Goal: Find specific page/section: Find specific page/section

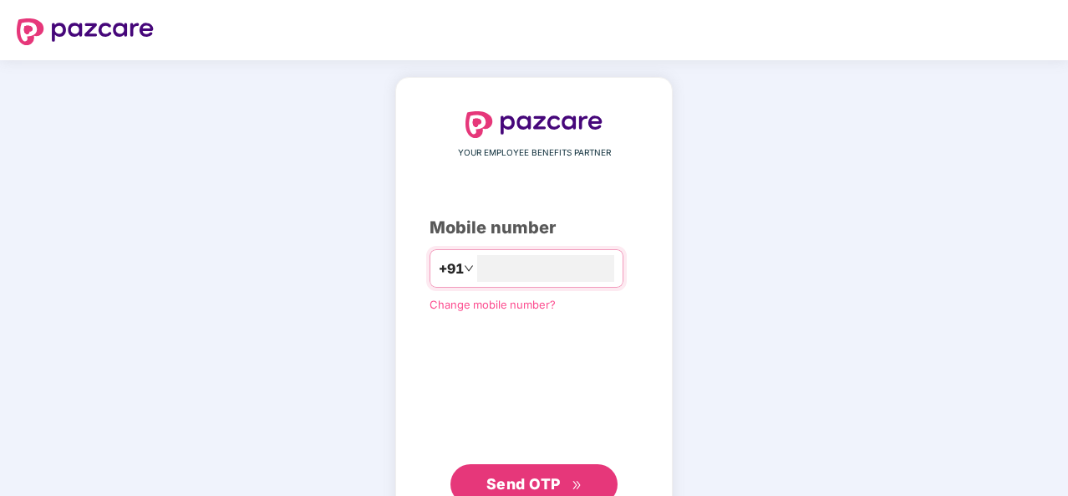
type input "**********"
click at [560, 484] on span "Send OTP" at bounding box center [534, 481] width 96 height 23
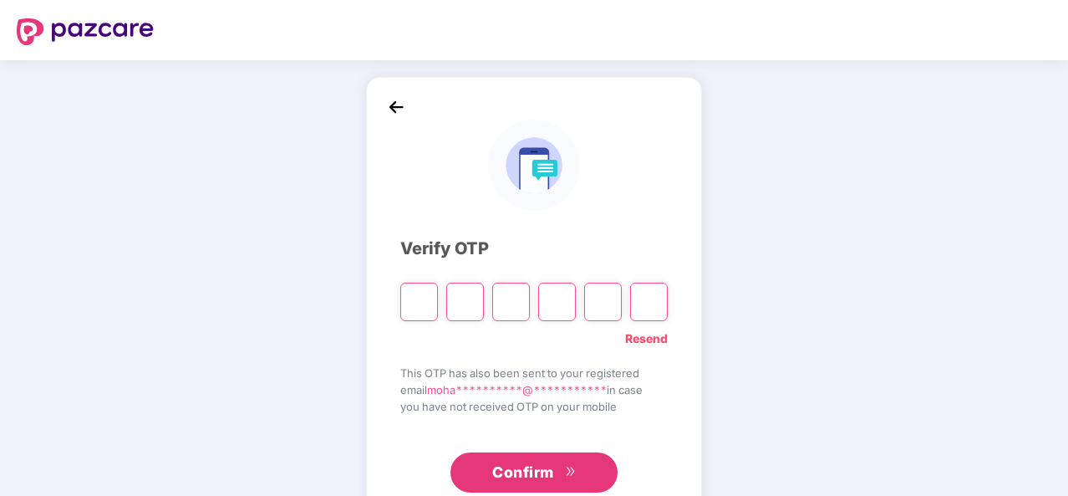
type input "*"
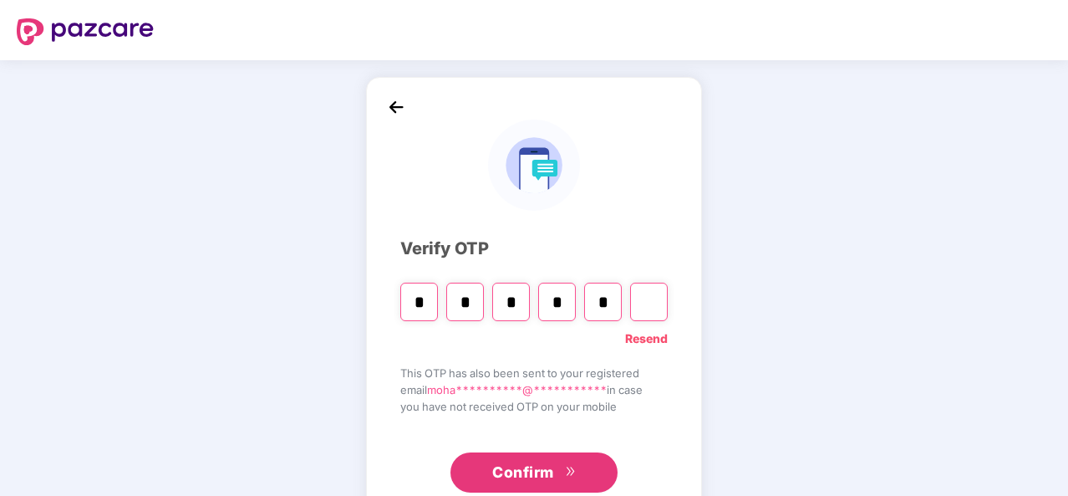
type input "*"
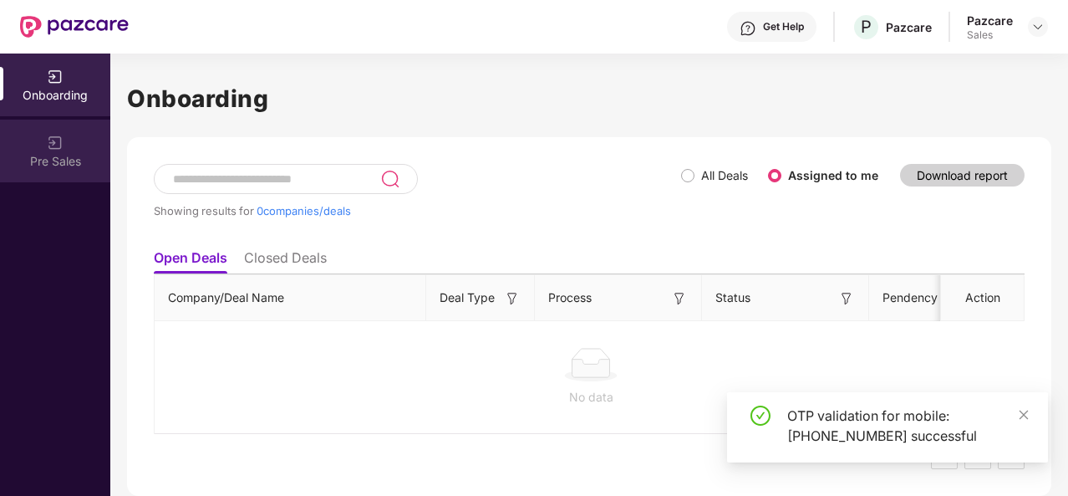
click at [70, 167] on div "Pre Sales" at bounding box center [55, 161] width 110 height 17
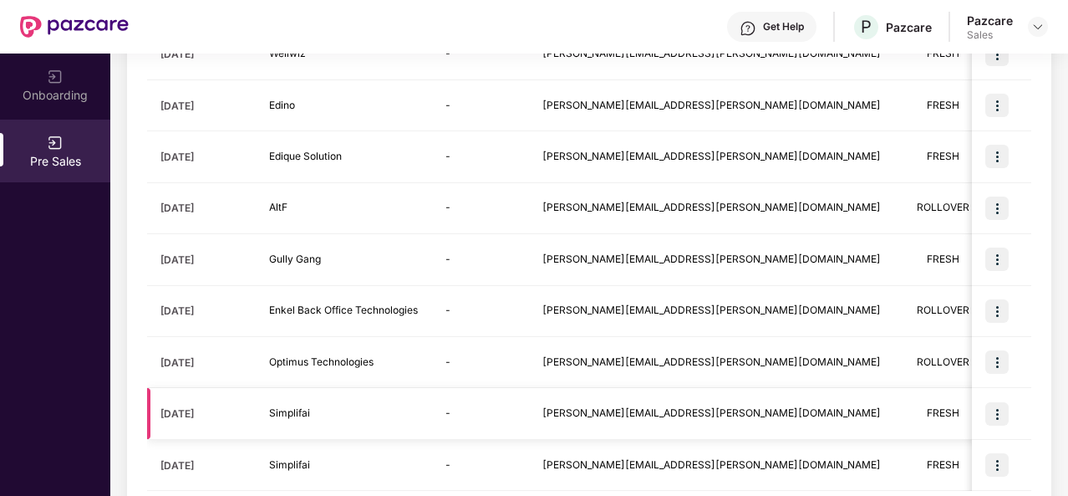
scroll to position [381, 0]
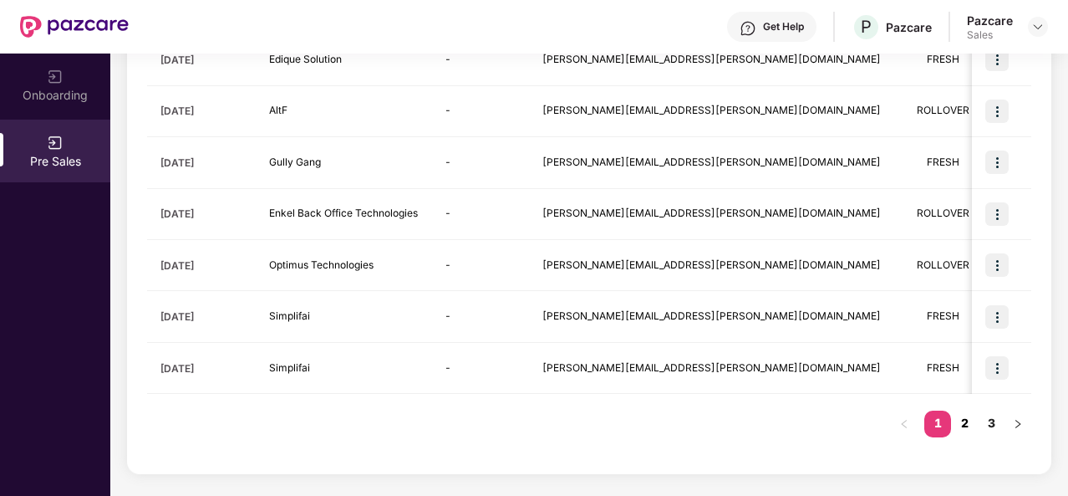
click at [968, 419] on link "2" at bounding box center [964, 422] width 27 height 25
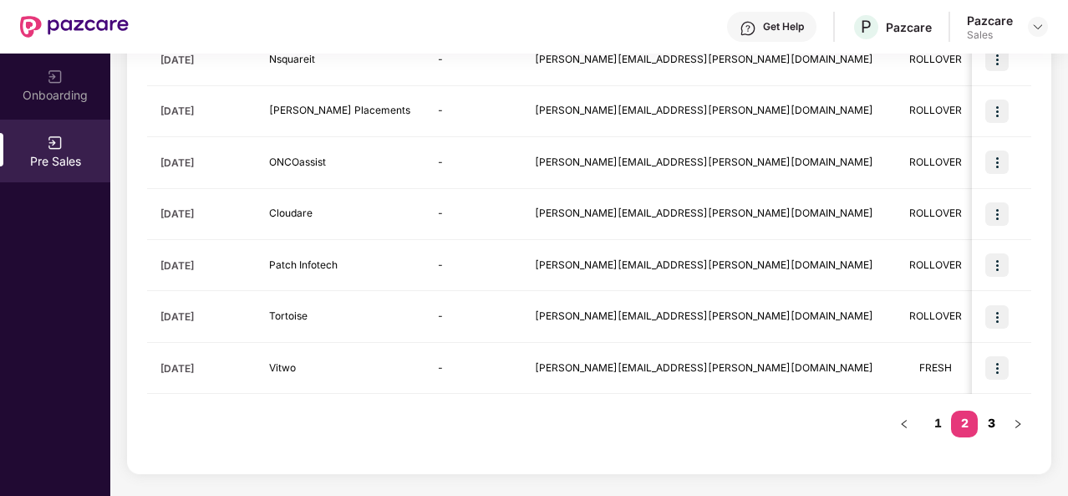
click at [994, 424] on link "3" at bounding box center [991, 422] width 27 height 25
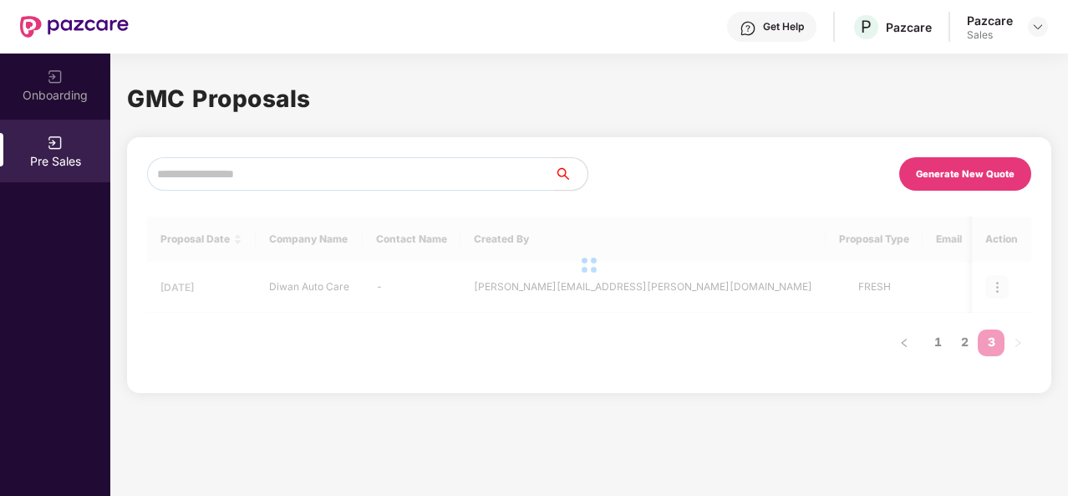
scroll to position [0, 0]
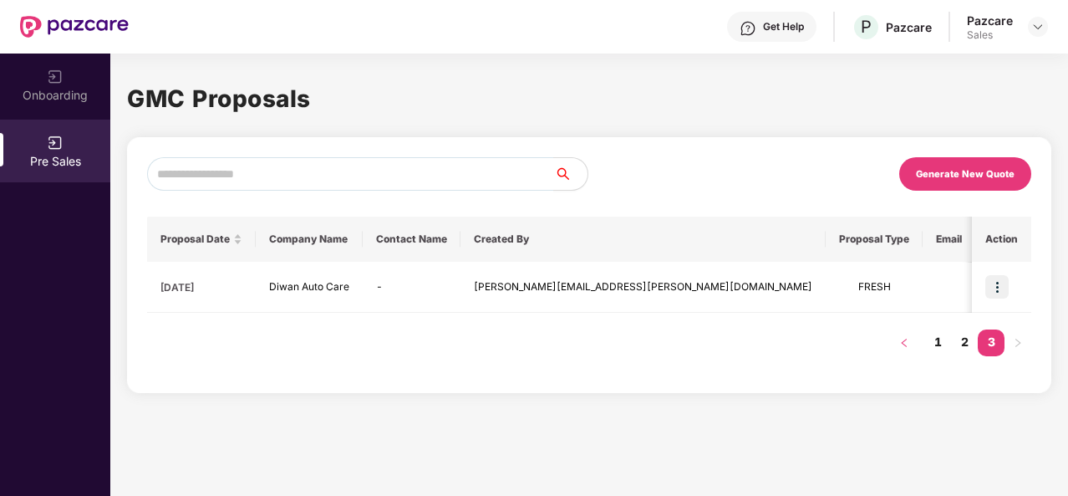
click at [903, 345] on icon "left" at bounding box center [904, 343] width 10 height 10
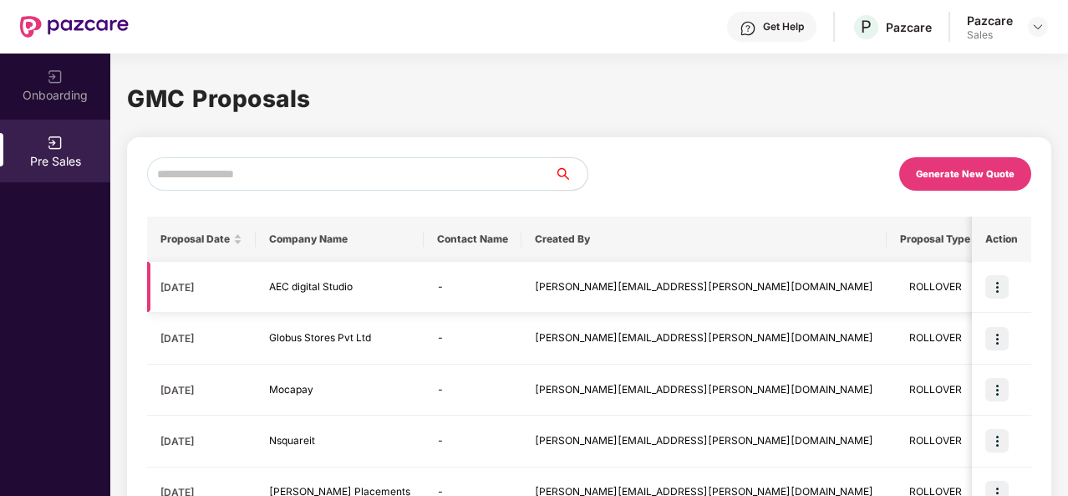
scroll to position [381, 0]
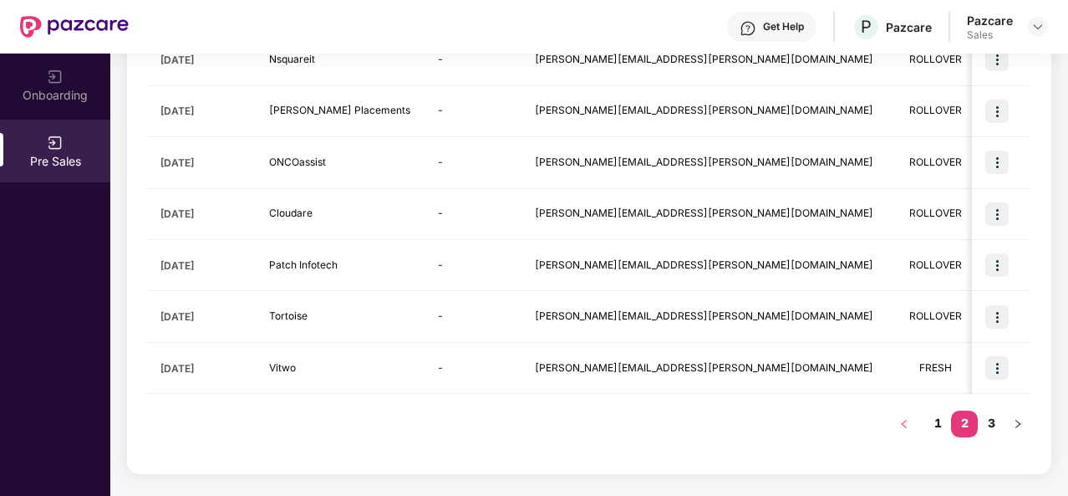
click at [905, 422] on icon "left" at bounding box center [904, 424] width 10 height 10
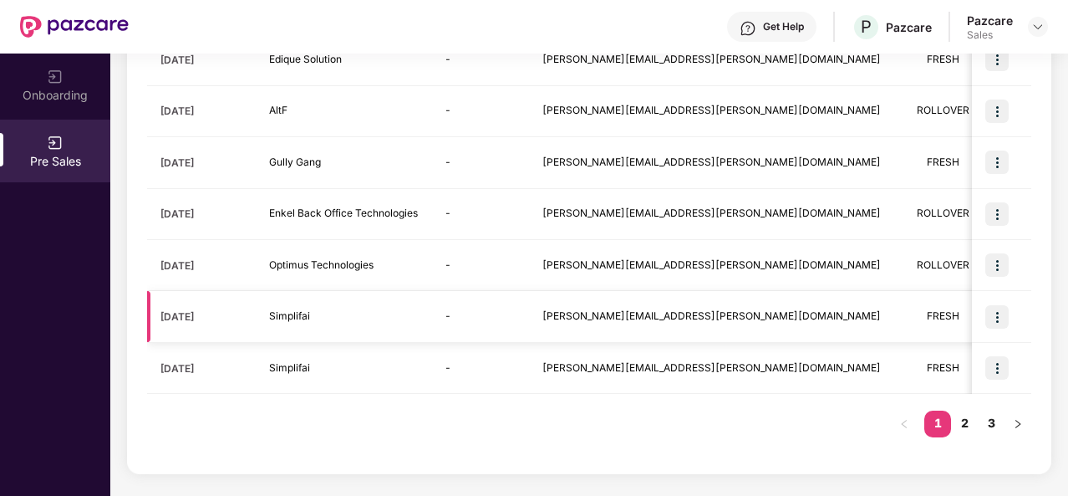
scroll to position [0, 0]
